Goal: Information Seeking & Learning: Compare options

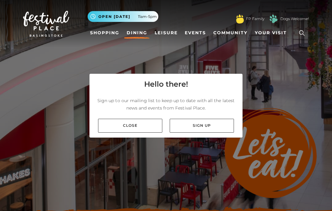
click at [123, 123] on link "Close" at bounding box center [130, 126] width 64 height 14
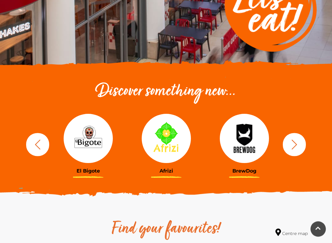
scroll to position [159, 0]
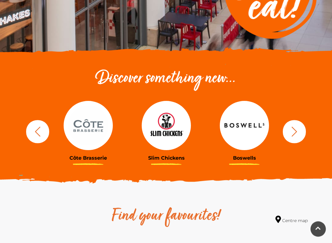
click at [123, 129] on div at bounding box center [88, 125] width 69 height 49
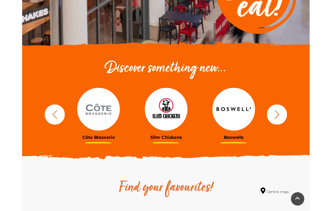
scroll to position [185, 0]
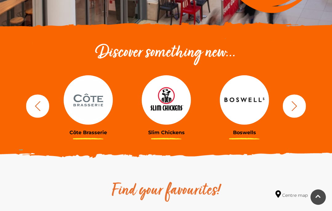
click at [243, 106] on img at bounding box center [244, 99] width 49 height 49
click at [292, 105] on icon "button" at bounding box center [294, 105] width 11 height 11
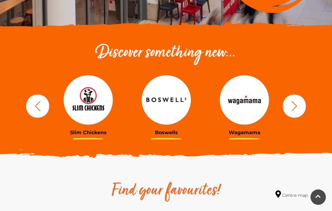
click at [294, 103] on icon "button" at bounding box center [295, 106] width 6 height 10
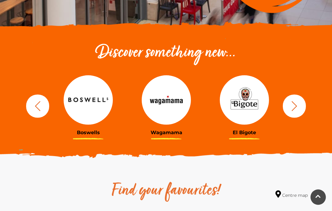
click at [288, 109] on button "button" at bounding box center [294, 105] width 23 height 23
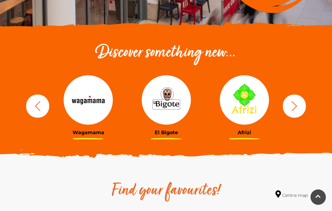
click at [240, 108] on img at bounding box center [244, 99] width 49 height 49
click at [292, 104] on icon "button" at bounding box center [294, 105] width 11 height 11
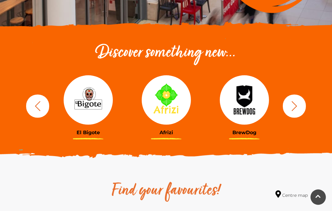
click at [289, 108] on icon "button" at bounding box center [294, 105] width 11 height 11
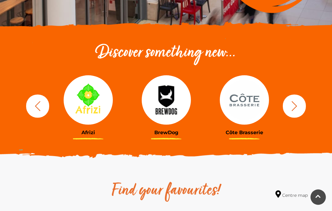
click at [292, 107] on icon "button" at bounding box center [294, 105] width 11 height 11
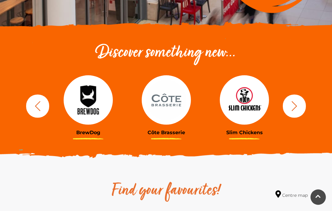
click at [290, 106] on icon "button" at bounding box center [294, 105] width 11 height 11
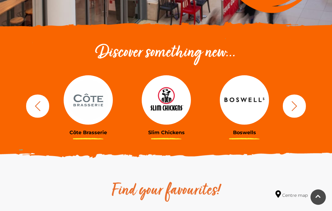
click at [290, 110] on icon "button" at bounding box center [294, 105] width 11 height 11
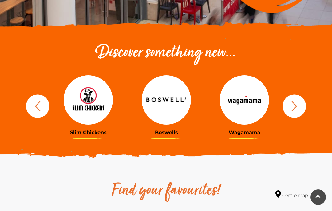
click at [290, 108] on icon "button" at bounding box center [294, 105] width 11 height 11
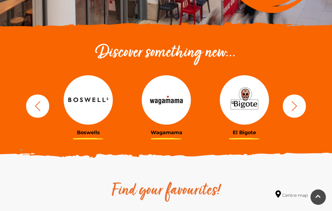
click at [290, 105] on icon "button" at bounding box center [294, 105] width 11 height 11
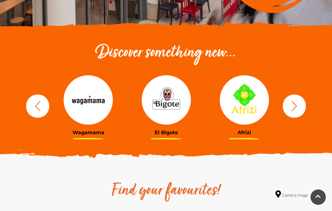
click at [288, 105] on button "button" at bounding box center [294, 105] width 23 height 23
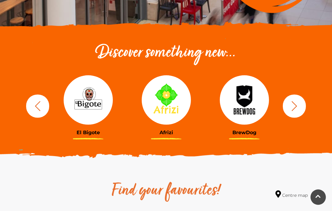
click at [287, 111] on button "button" at bounding box center [294, 105] width 23 height 23
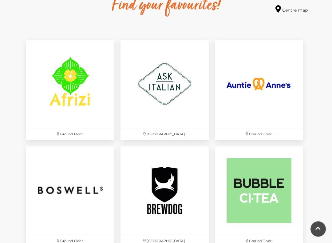
scroll to position [369, 0]
click at [164, 95] on img at bounding box center [165, 84] width 88 height 88
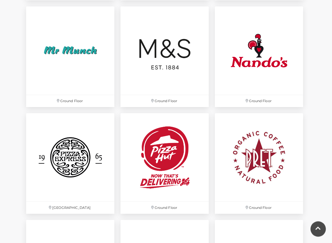
scroll to position [1364, 0]
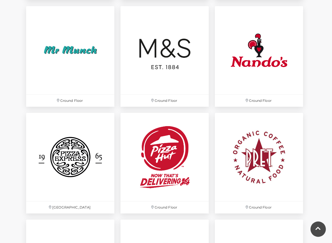
click at [70, 162] on img at bounding box center [70, 157] width 88 height 88
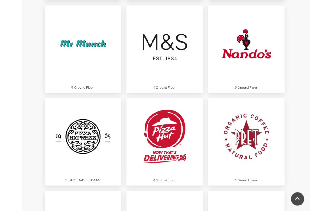
scroll to position [1381, 0]
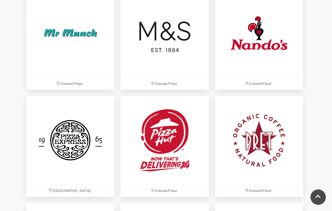
click at [166, 139] on img at bounding box center [165, 140] width 88 height 88
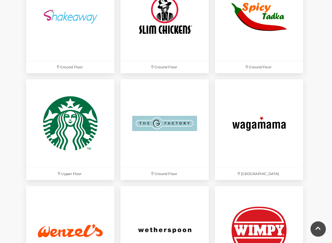
scroll to position [1611, 0]
click at [152, 126] on img at bounding box center [165, 123] width 88 height 88
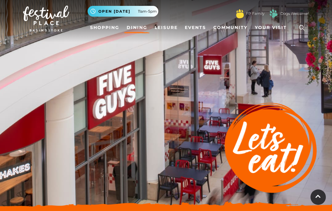
scroll to position [0, 0]
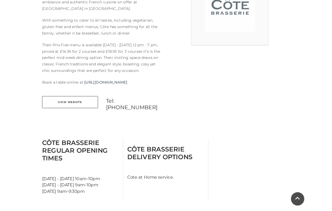
scroll to position [215, 0]
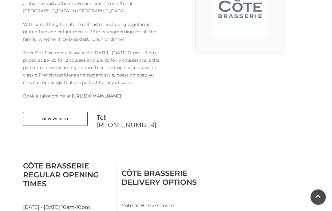
click at [69, 126] on link "View Website" at bounding box center [55, 119] width 65 height 14
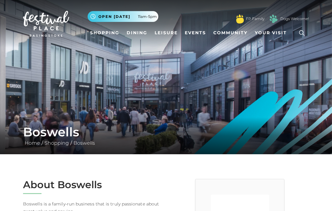
click at [241, 107] on img at bounding box center [166, 77] width 332 height 154
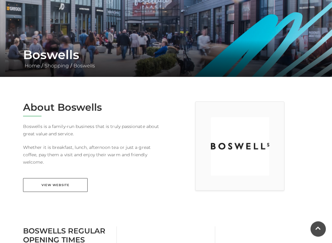
scroll to position [78, 0]
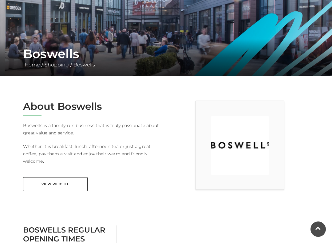
click at [65, 184] on link "View Website" at bounding box center [55, 184] width 65 height 14
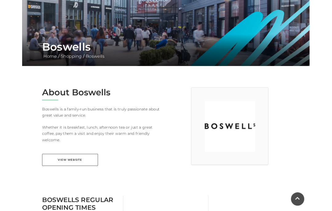
scroll to position [95, 0]
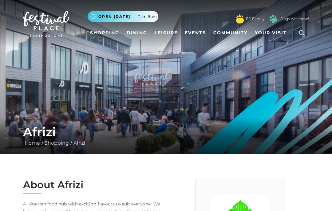
click at [290, 108] on img at bounding box center [166, 77] width 332 height 154
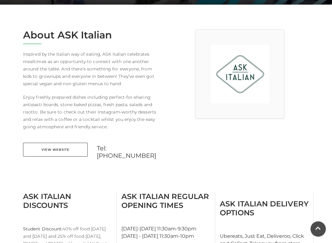
scroll to position [149, 0]
click at [45, 152] on link "View Website" at bounding box center [55, 150] width 65 height 14
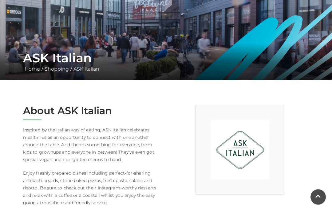
scroll to position [0, 0]
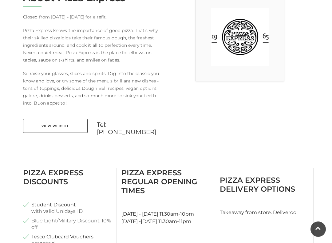
click at [55, 127] on link "View Website" at bounding box center [55, 126] width 65 height 14
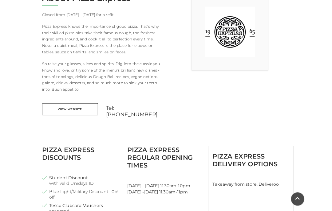
scroll to position [204, 0]
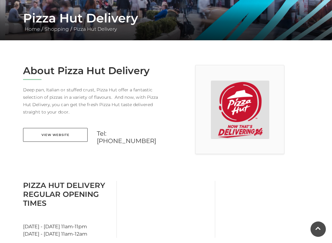
scroll to position [123, 0]
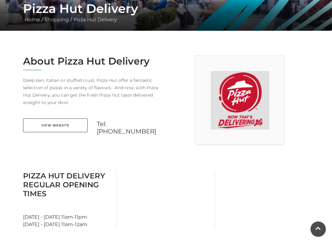
click at [67, 127] on link "View Website" at bounding box center [55, 126] width 65 height 14
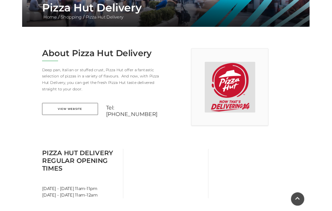
scroll to position [140, 0]
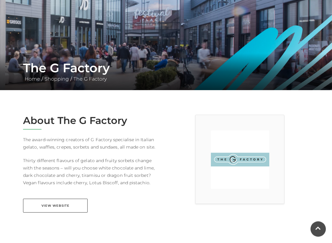
scroll to position [64, 0]
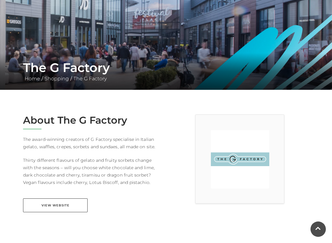
click at [59, 205] on link "View Website" at bounding box center [55, 206] width 65 height 14
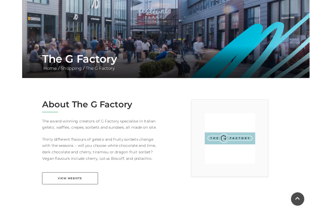
scroll to position [81, 0]
